Goal: Book appointment/travel/reservation

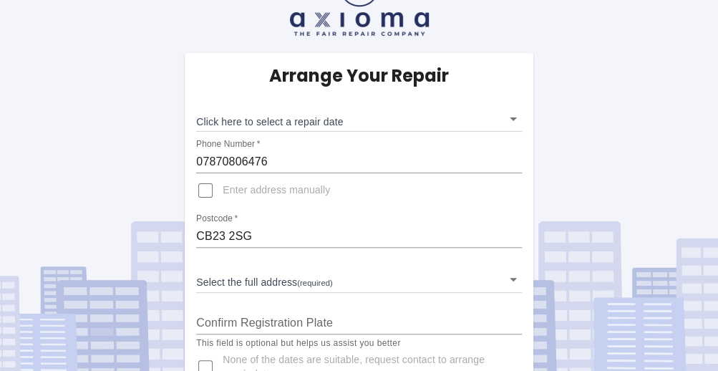
scroll to position [72, 0]
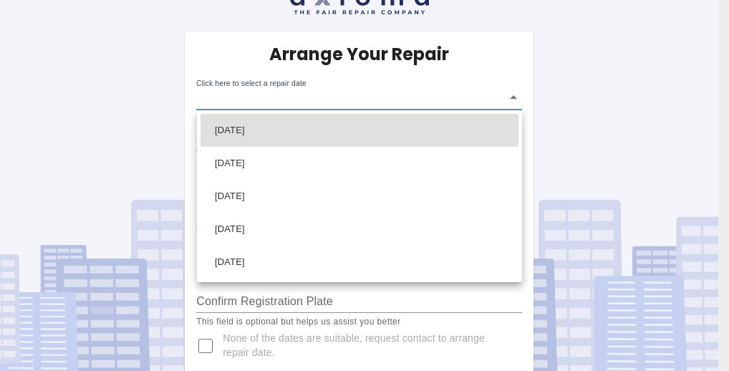
click at [515, 97] on body "Arrange Your Repair Click here to select a repair date ​ Phone Number   * 07870…" at bounding box center [364, 156] width 729 height 457
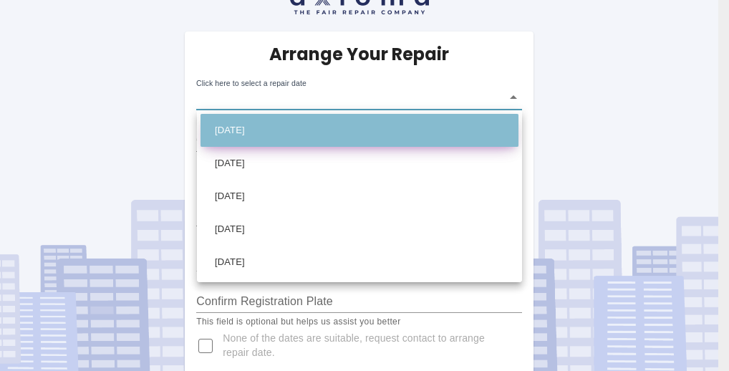
click at [316, 122] on li "[DATE]" at bounding box center [359, 130] width 318 height 33
type input "[DATE]T00:00:00.000Z"
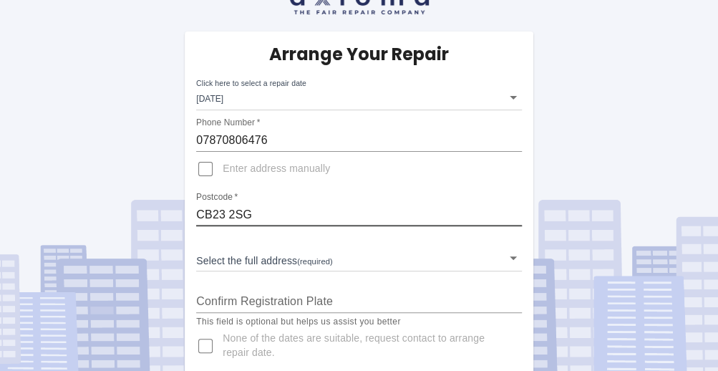
click at [253, 214] on input "CB23 2SG" at bounding box center [359, 214] width 326 height 23
type input "CB23 2TR"
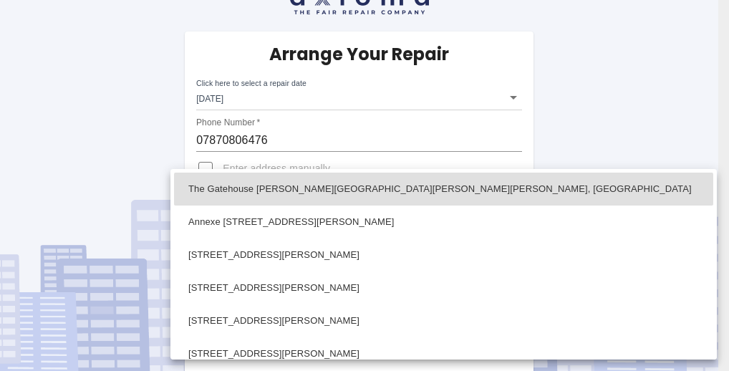
click at [511, 255] on body "Arrange Your Repair Click here to select a repair date [DATE] [DATE]T00:00:00.0…" at bounding box center [364, 156] width 729 height 457
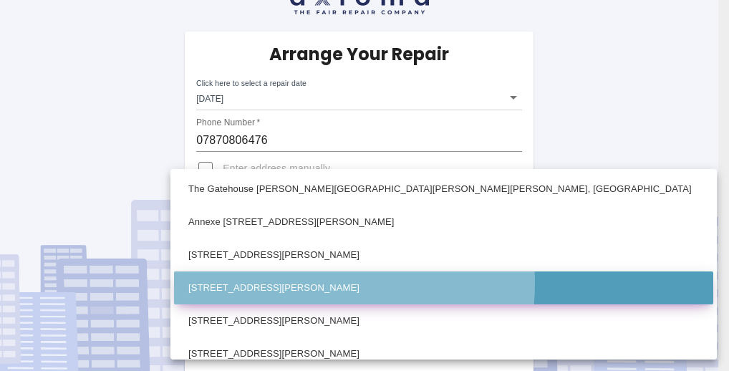
click at [296, 281] on li "[STREET_ADDRESS][PERSON_NAME]" at bounding box center [443, 287] width 539 height 33
type input "[STREET_ADDRESS][PERSON_NAME]"
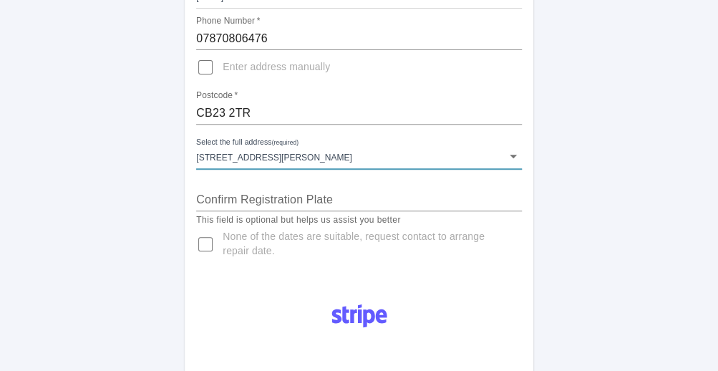
scroll to position [215, 0]
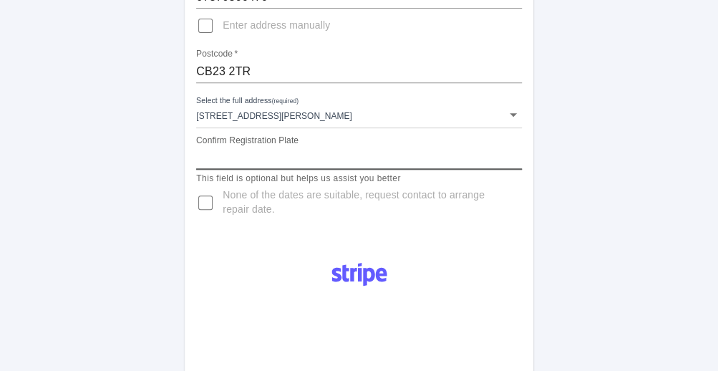
click at [316, 157] on input "Confirm Registration Plate" at bounding box center [359, 158] width 326 height 23
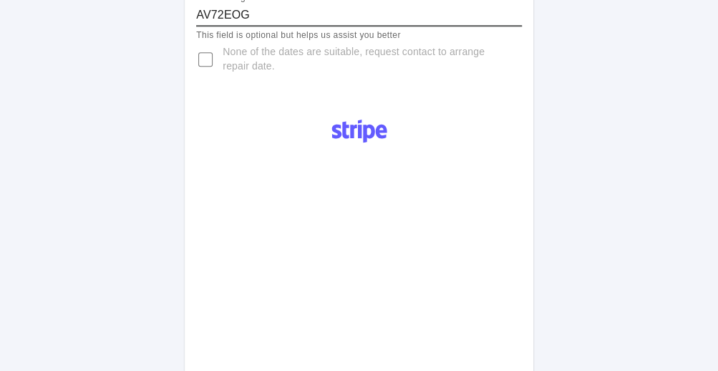
scroll to position [429, 0]
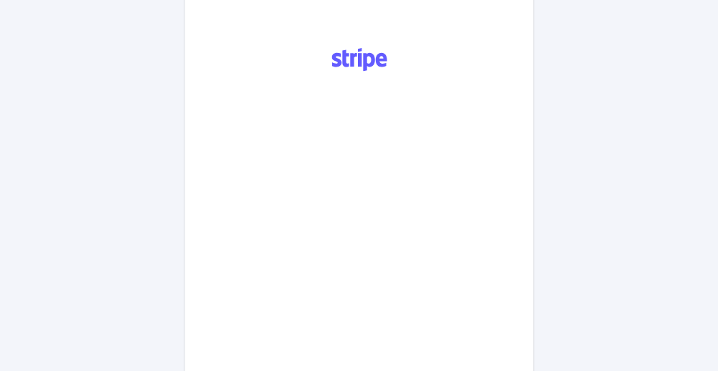
type input "AV72EOG"
